Goal: Task Accomplishment & Management: Manage account settings

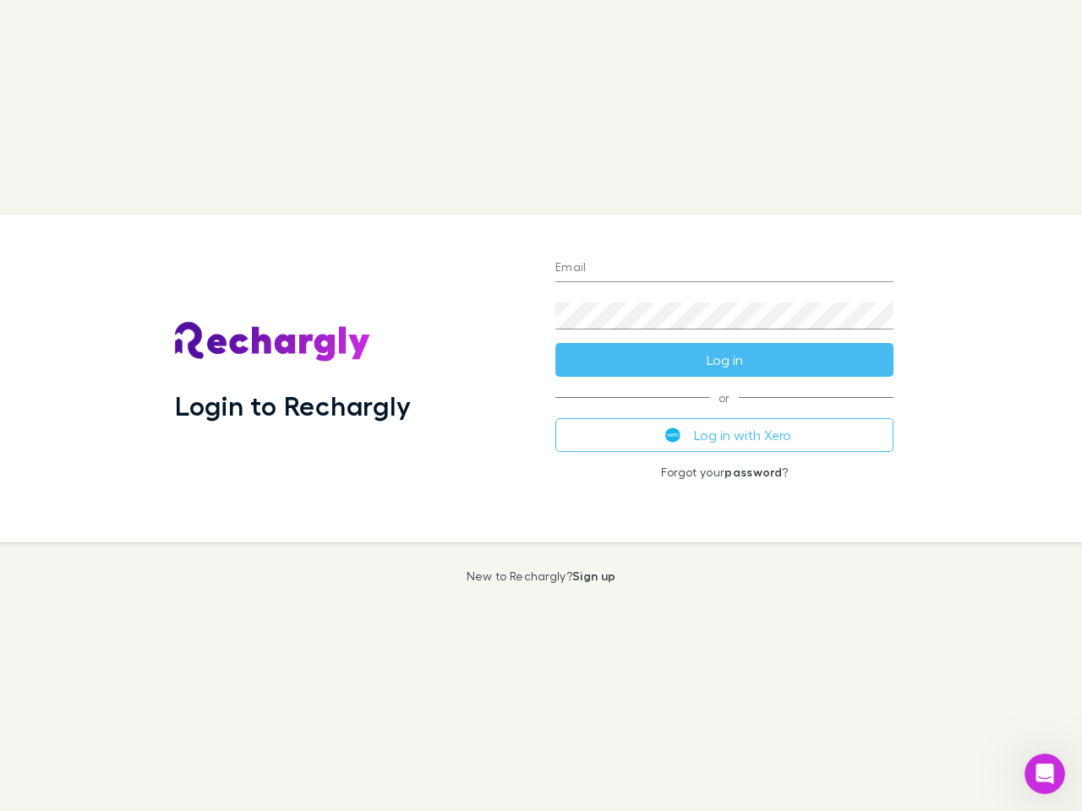
click at [541, 406] on div "Login to Rechargly" at bounding box center [351, 379] width 380 height 328
click at [724, 269] on input "Email" at bounding box center [724, 268] width 338 height 27
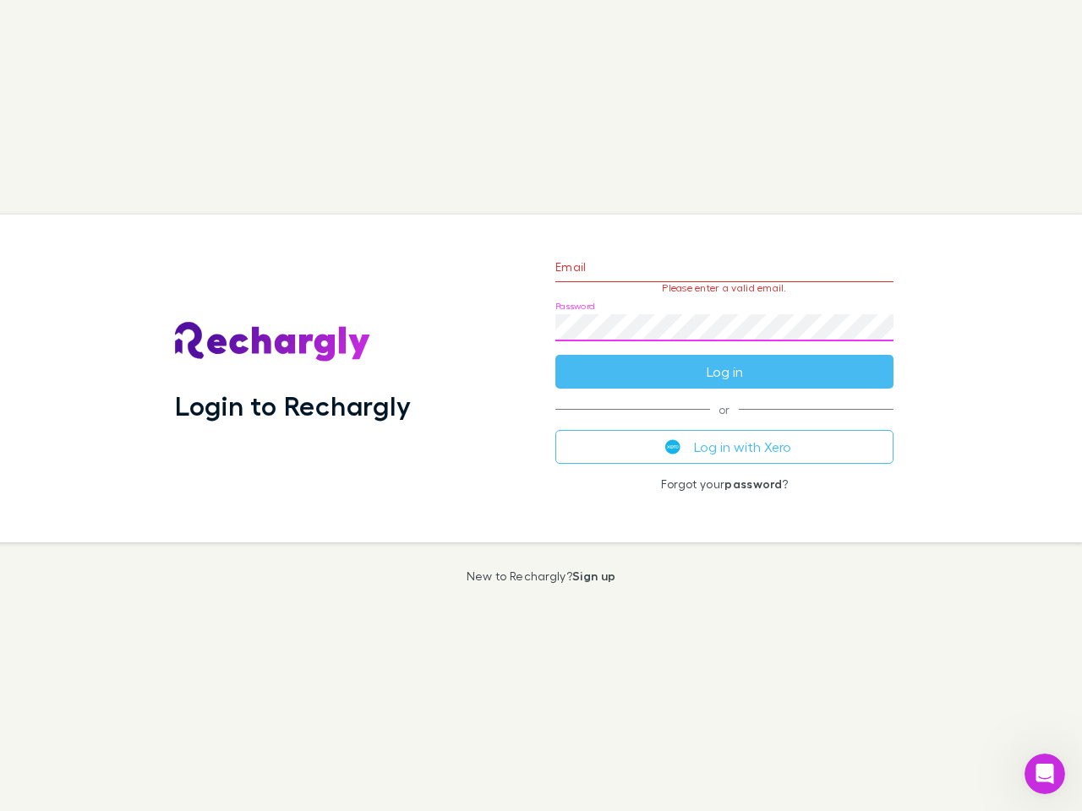
click at [724, 360] on form "Email Please enter a valid email. Password Log in" at bounding box center [724, 315] width 338 height 147
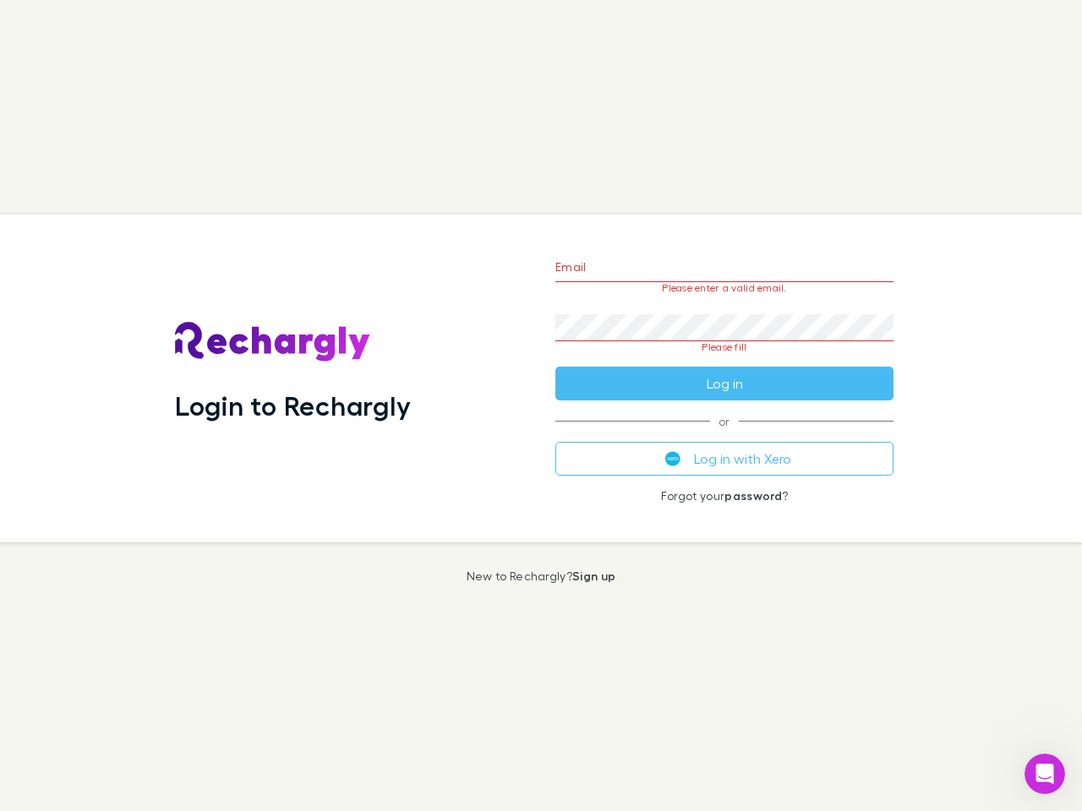
click at [724, 435] on div "Email Please enter a valid email. Password Please fill Log in or Log in with Xe…" at bounding box center [724, 379] width 365 height 328
click at [1045, 774] on icon "Open Intercom Messenger" at bounding box center [1045, 775] width 28 height 28
